Goal: Information Seeking & Learning: Understand process/instructions

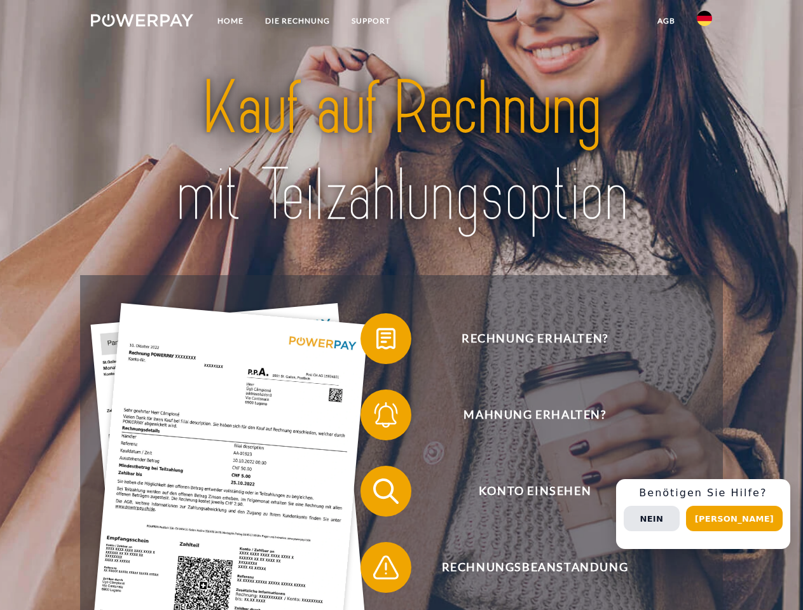
click at [142, 22] on img at bounding box center [142, 20] width 102 height 13
click at [704, 22] on img at bounding box center [703, 18] width 15 height 15
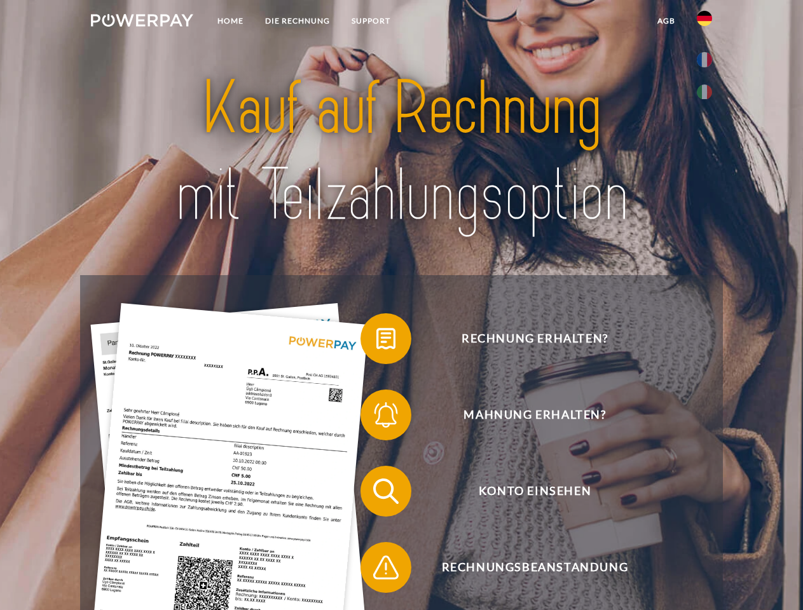
click at [665, 21] on link "agb" at bounding box center [665, 21] width 39 height 23
click at [376, 341] on span at bounding box center [367, 339] width 64 height 64
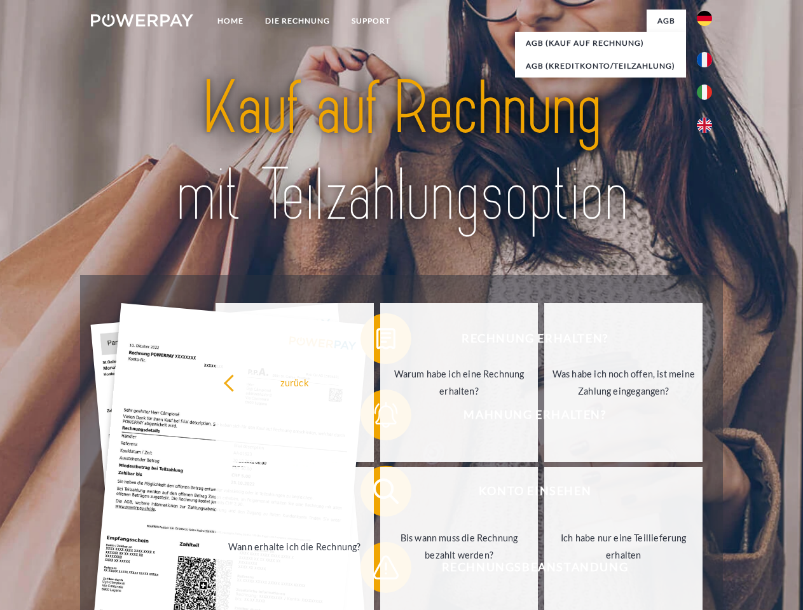
click at [380, 417] on link "Warum habe ich eine Rechnung erhalten?" at bounding box center [459, 382] width 158 height 159
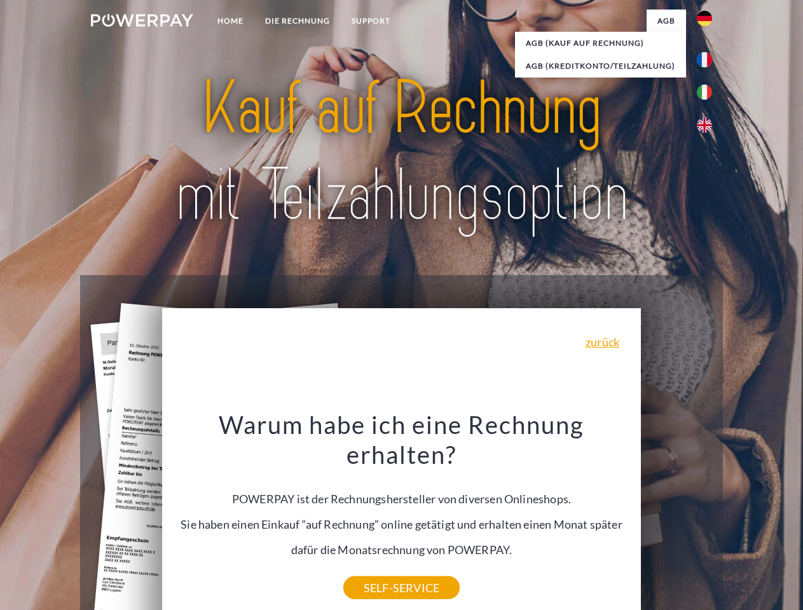
click at [376, 494] on div "Warum habe ich eine Rechnung erhalten? POWERPAY ist der Rechnungshersteller von…" at bounding box center [402, 498] width 464 height 179
click at [376, 570] on div "Warum habe ich eine Rechnung erhalten? POWERPAY ist der Rechnungshersteller von…" at bounding box center [402, 498] width 464 height 179
click at [707, 514] on div "Rechnung erhalten? Mahnung erhalten? Konto einsehen" at bounding box center [401, 529] width 642 height 508
click at [676, 517] on span "Konto einsehen" at bounding box center [534, 491] width 311 height 51
click at [738, 519] on header "Home DIE RECHNUNG SUPPORT" at bounding box center [401, 439] width 803 height 878
